Goal: Task Accomplishment & Management: Use online tool/utility

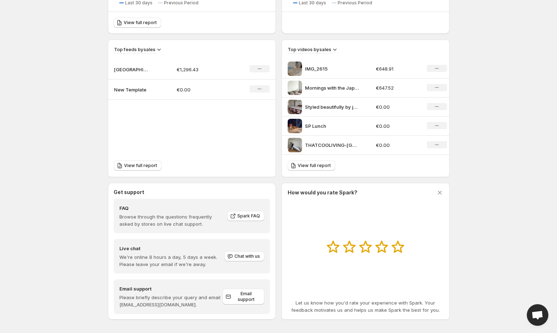
scroll to position [219, 0]
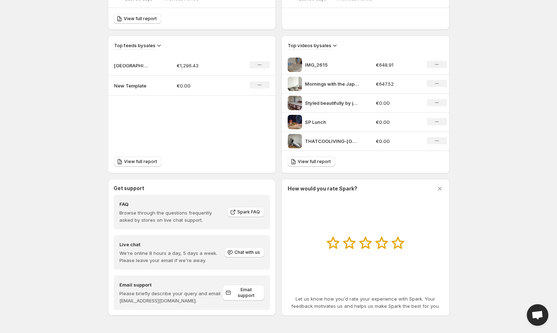
click at [133, 65] on p "[GEOGRAPHIC_DATA] Bed Feed" at bounding box center [132, 65] width 36 height 7
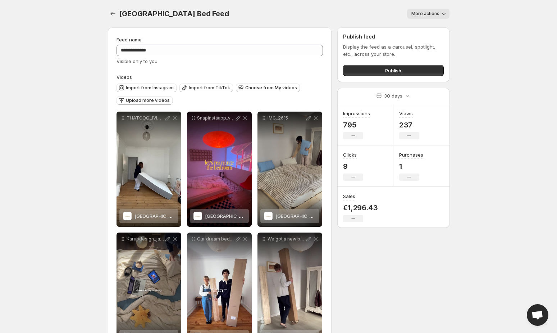
click at [430, 12] on span "More actions" at bounding box center [425, 14] width 28 height 6
click at [337, 9] on div "More actions" at bounding box center [343, 14] width 212 height 10
click at [113, 17] on icon "Settings" at bounding box center [112, 13] width 7 height 7
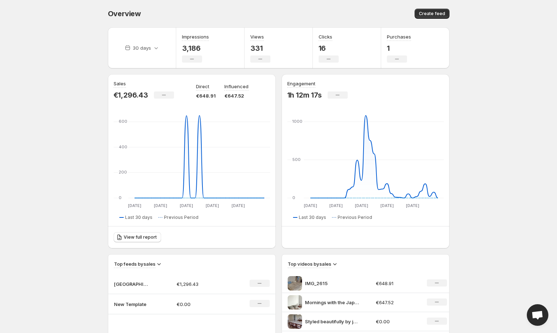
click at [125, 284] on p "[GEOGRAPHIC_DATA] Bed Feed" at bounding box center [132, 283] width 36 height 7
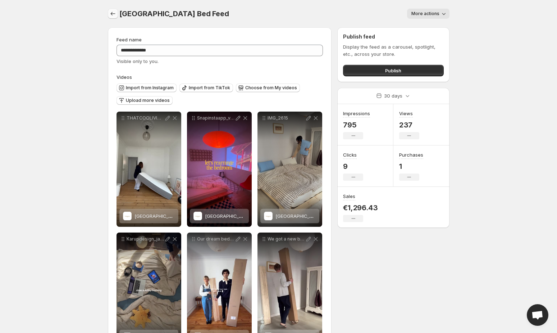
click at [110, 9] on button "Settings" at bounding box center [113, 14] width 10 height 10
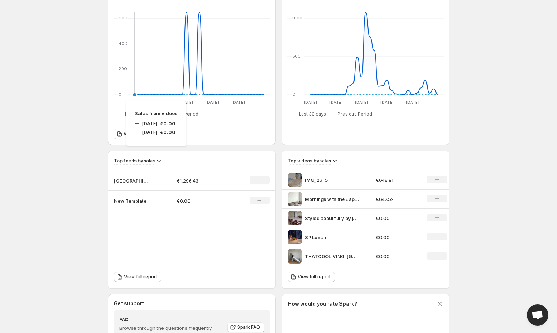
scroll to position [219, 0]
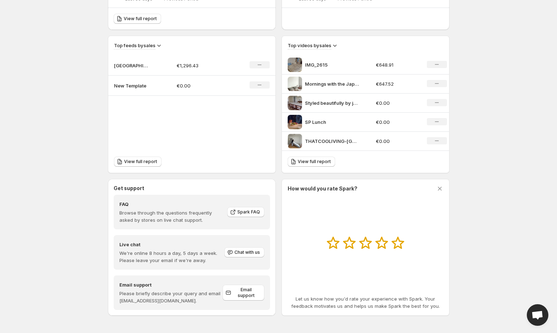
click at [136, 88] on p "New Template" at bounding box center [132, 85] width 36 height 7
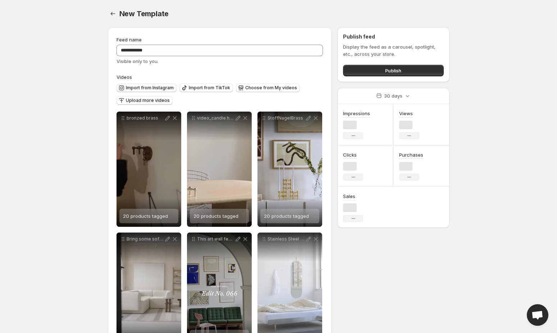
click at [136, 83] on button "Import from Instagram" at bounding box center [146, 87] width 60 height 9
click at [254, 84] on button "Choose from My videos" at bounding box center [268, 87] width 64 height 9
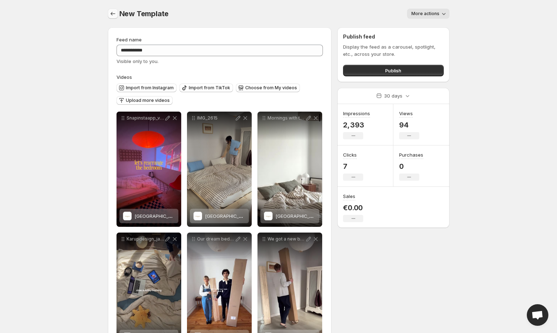
click at [114, 13] on icon "Settings" at bounding box center [112, 13] width 7 height 7
